Goal: Go to known website: Go to known website

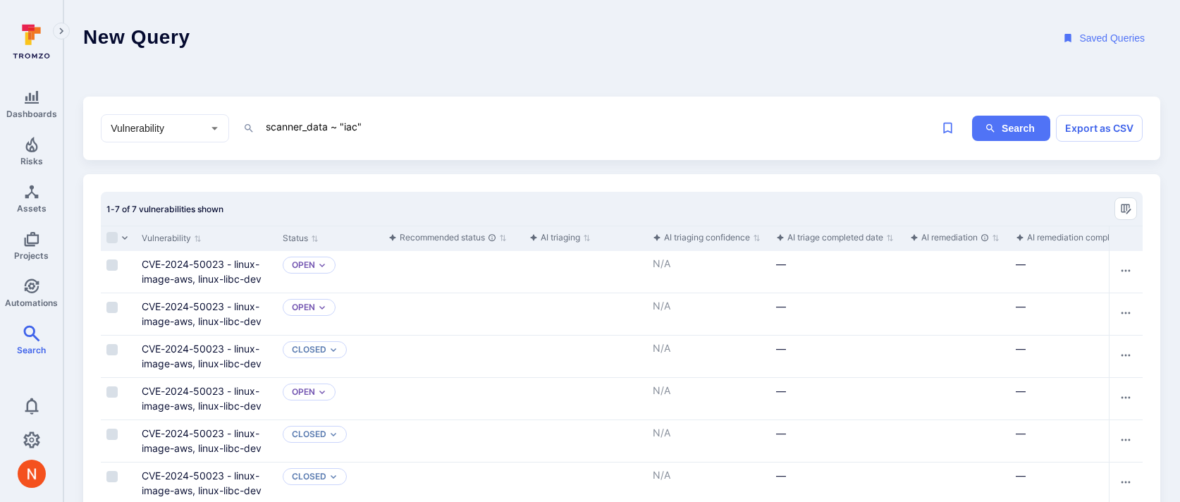
scroll to position [82, 0]
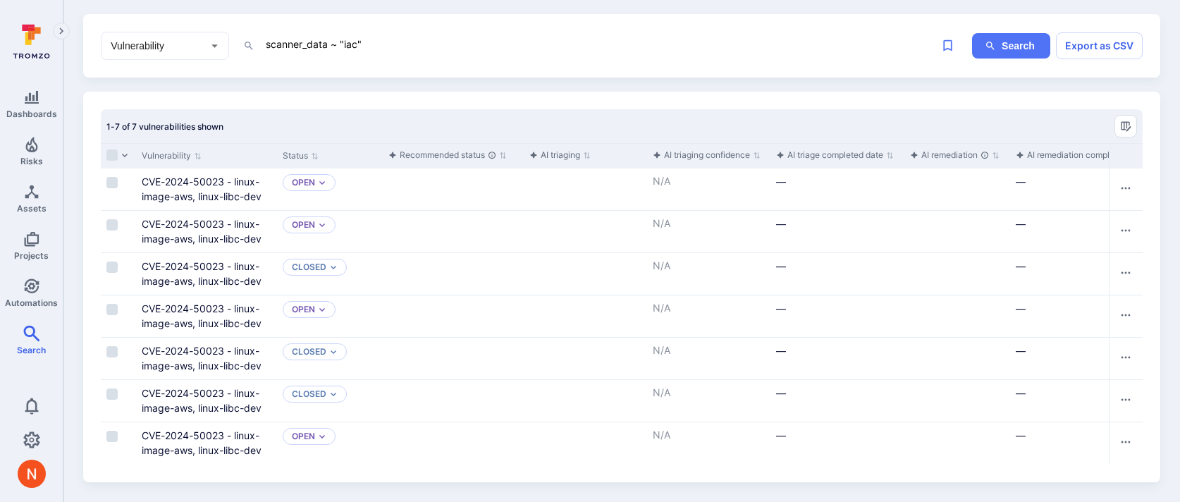
click at [521, 81] on div "New Query Saved Queries Vulnerability ​ scanner_data ~ "iac" x Search Export as…" at bounding box center [621, 200] width 1077 height 565
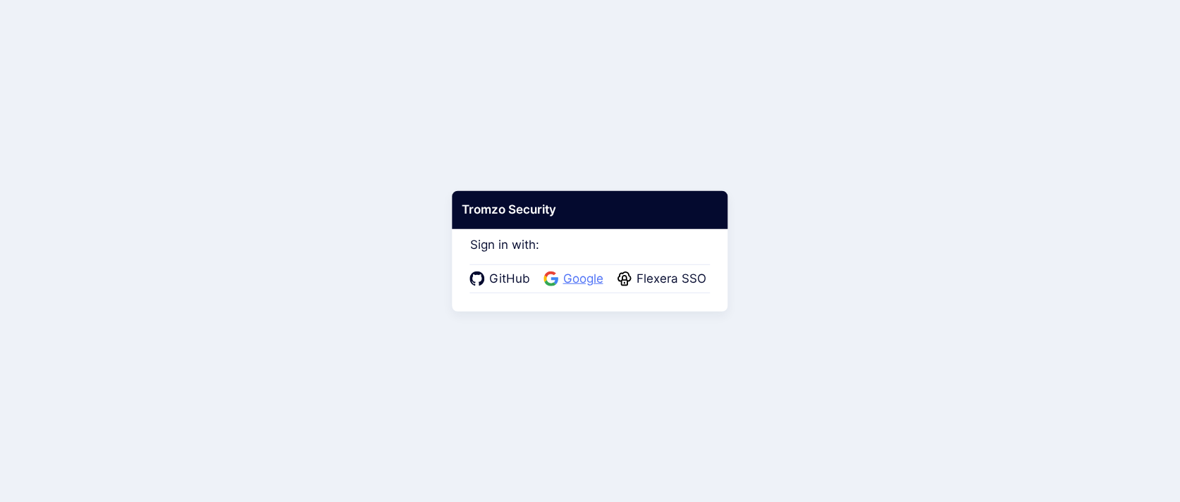
click at [575, 285] on span "Google" at bounding box center [583, 279] width 49 height 18
click at [575, 276] on span "Google" at bounding box center [583, 279] width 49 height 18
